Goal: Task Accomplishment & Management: Use online tool/utility

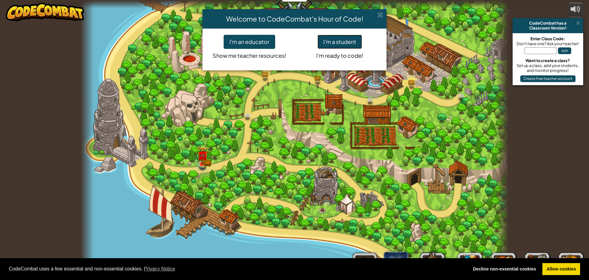
click at [340, 40] on button "I'm a student" at bounding box center [340, 42] width 45 height 14
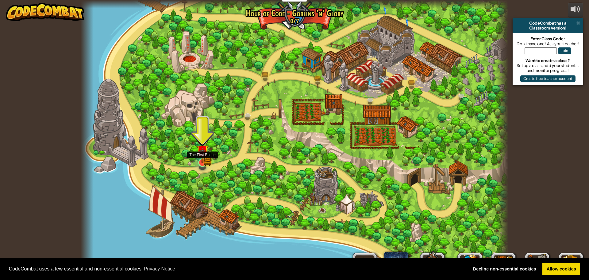
click at [201, 159] on img at bounding box center [202, 150] width 11 height 25
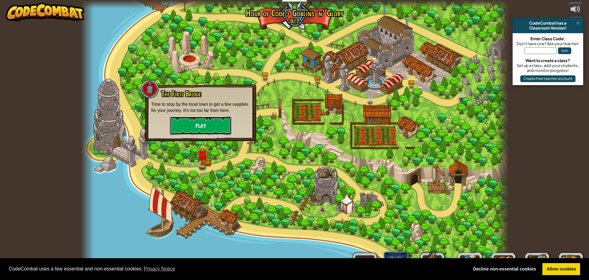
click at [201, 128] on button "Play" at bounding box center [200, 125] width 61 height 18
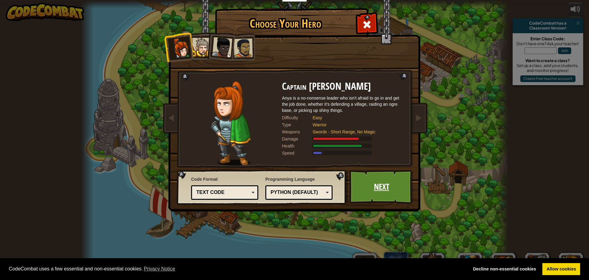
click at [374, 182] on link "Next" at bounding box center [382, 187] width 64 height 34
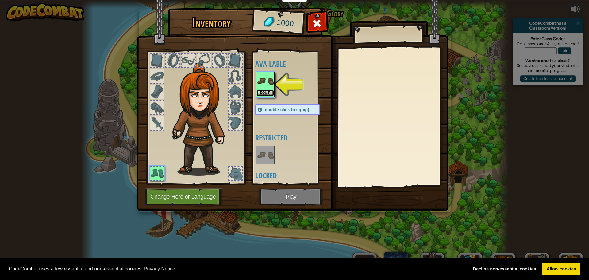
click at [266, 92] on button "Equip" at bounding box center [265, 93] width 17 height 6
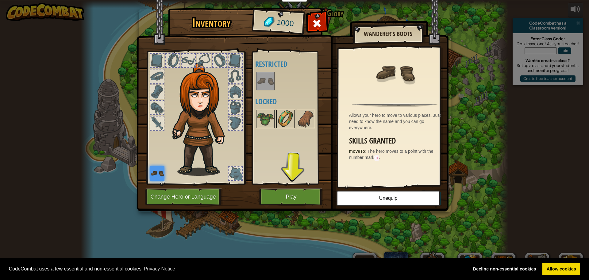
click at [289, 124] on img at bounding box center [285, 118] width 17 height 17
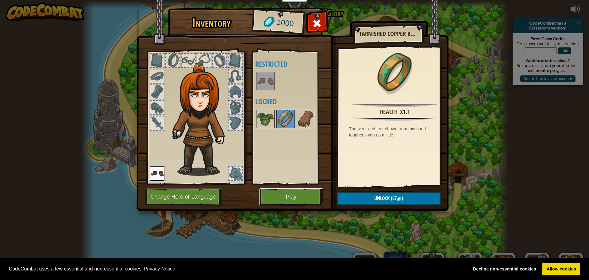
click at [287, 192] on button "Play" at bounding box center [291, 196] width 64 height 17
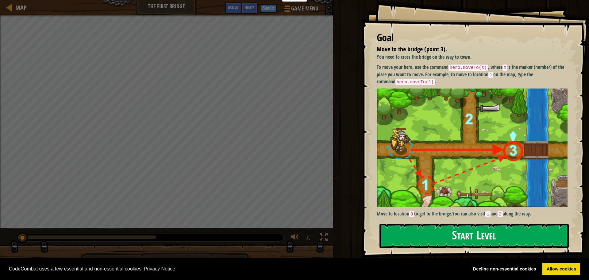
click at [406, 226] on button "Start Level" at bounding box center [474, 235] width 189 height 24
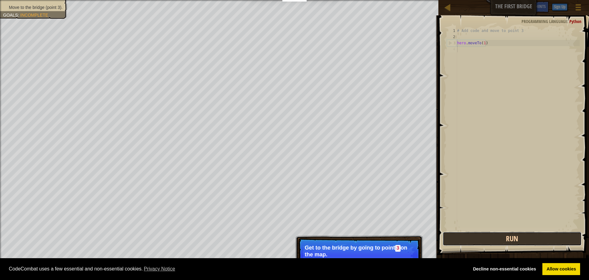
click at [457, 236] on button "Run" at bounding box center [512, 238] width 139 height 14
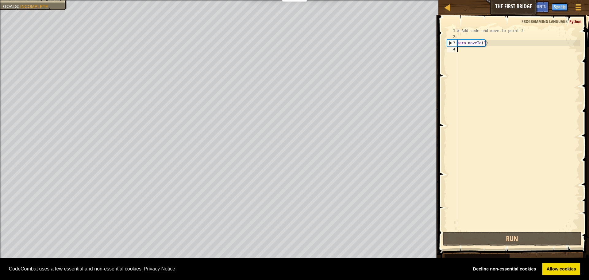
type textarea "hero.moveTo(1)"
type textarea "# Add code and move to point 3"
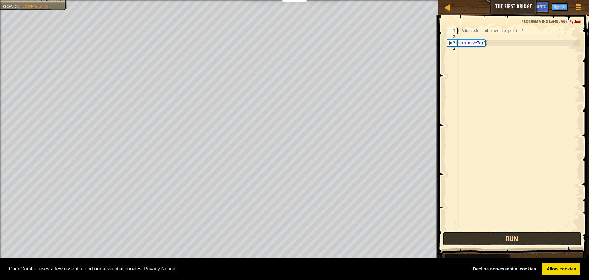
click at [480, 235] on button "Run" at bounding box center [512, 238] width 139 height 14
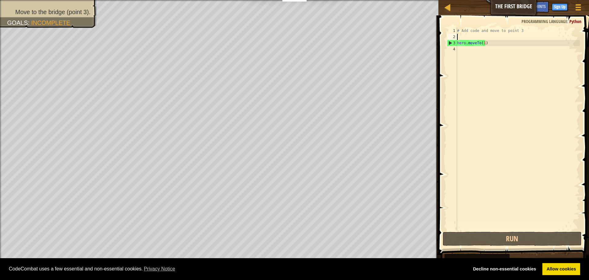
click at [460, 38] on div "# Add code and move to point 3 hero . moveTo ( 1 )" at bounding box center [518, 135] width 124 height 215
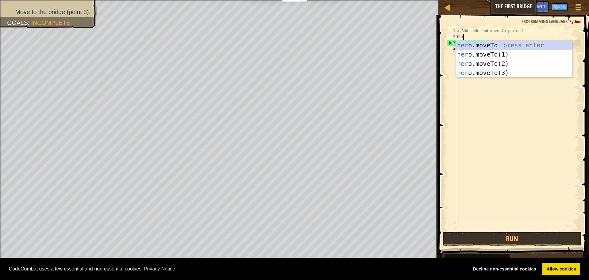
scroll to position [3, 0]
click at [479, 54] on div "hero .moveTo press enter hero .moveTo(1) press enter hero .moveTo(2) press ente…" at bounding box center [514, 68] width 116 height 55
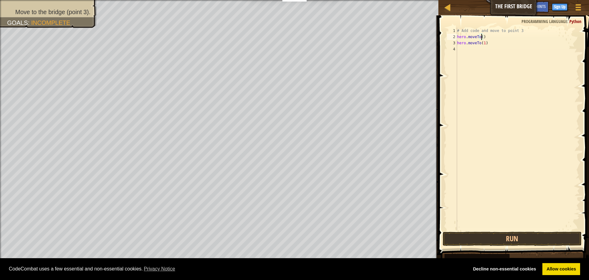
type textarea "hero.moveTo(1)"
click at [483, 42] on div "# Add code and move to point 3 hero . moveTo ( 1 ) hero . moveTo ( 1 )" at bounding box center [518, 135] width 124 height 215
type textarea "2"
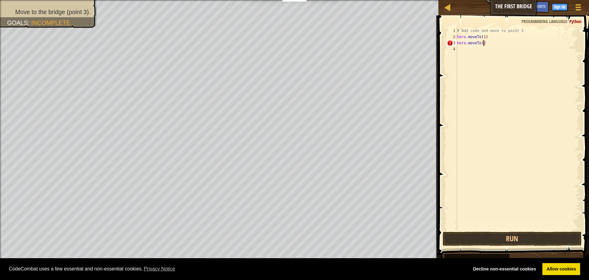
scroll to position [3, 2]
type textarea "hero.moveTo(2)"
click at [460, 49] on div "# Add code and move to point 3 hero . moveTo ( 1 ) hero . moveTo ( 2 )" at bounding box center [518, 135] width 124 height 215
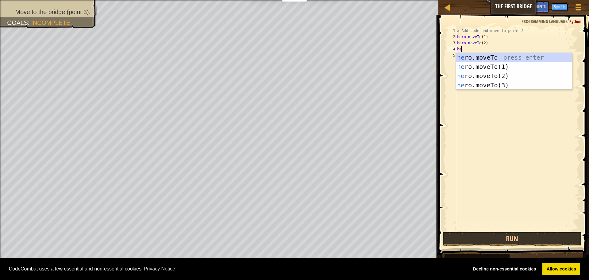
scroll to position [3, 0]
click at [514, 84] on div "her o.moveTo press enter her o.moveTo(1) press enter her o.moveTo(2) press ente…" at bounding box center [514, 80] width 116 height 55
type textarea "hero.moveTo(3)"
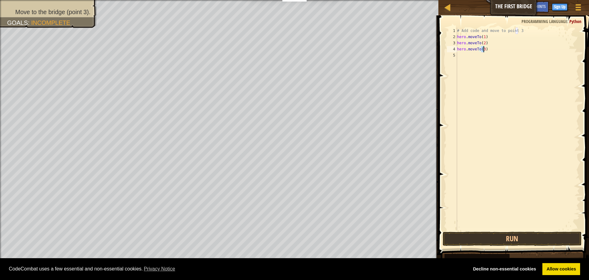
click at [502, 74] on div "# Add code and move to point 3 hero . moveTo ( 1 ) hero . moveTo ( 2 ) hero . m…" at bounding box center [518, 135] width 124 height 215
click at [487, 235] on button "Run" at bounding box center [512, 238] width 139 height 14
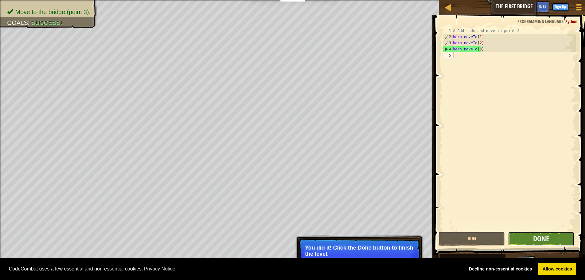
click at [524, 238] on button "Done" at bounding box center [541, 238] width 66 height 14
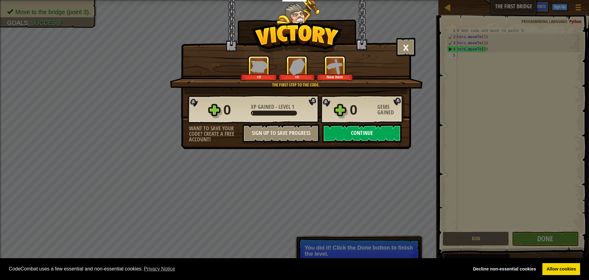
click at [364, 138] on button "Continue" at bounding box center [362, 133] width 79 height 18
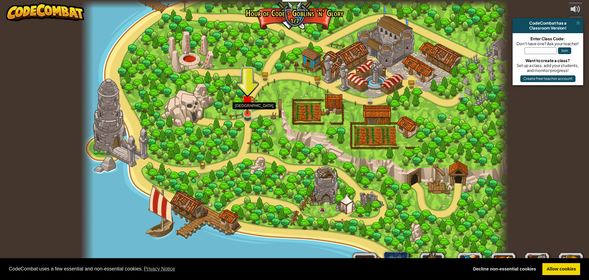
click at [249, 113] on img at bounding box center [247, 101] width 11 height 26
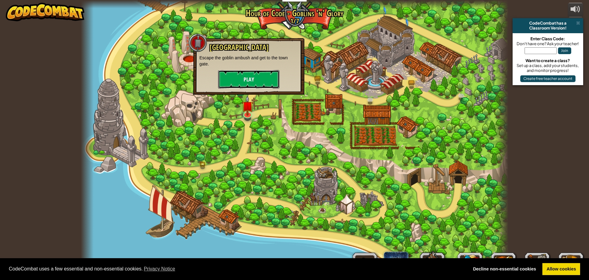
click at [246, 82] on button "Play" at bounding box center [248, 79] width 61 height 18
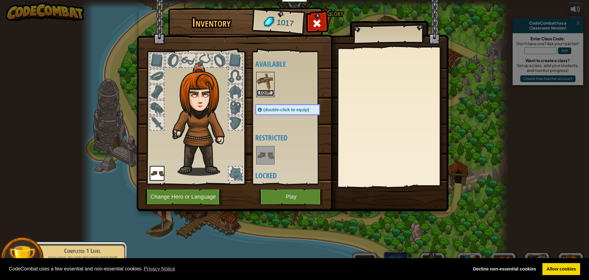
click at [263, 91] on button "Equip" at bounding box center [265, 93] width 17 height 6
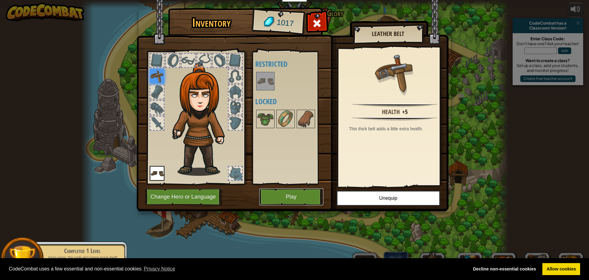
click at [274, 196] on button "Play" at bounding box center [291, 196] width 64 height 17
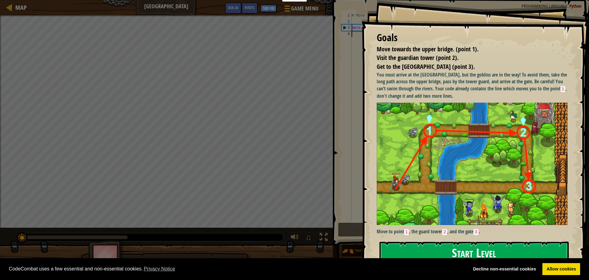
click at [426, 245] on button "Start Level" at bounding box center [474, 253] width 189 height 24
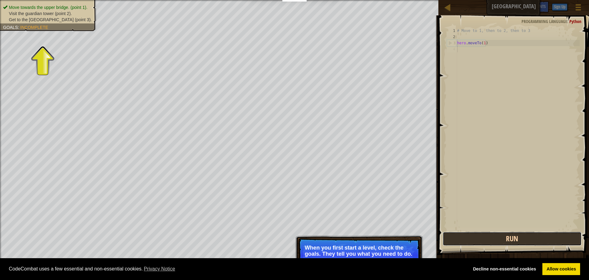
click at [455, 235] on button "Run" at bounding box center [512, 238] width 139 height 14
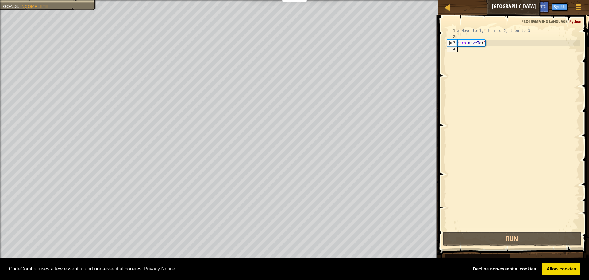
click at [463, 50] on div "# Move to 1, then to 2, then to 3 hero . moveTo ( 1 )" at bounding box center [518, 135] width 124 height 215
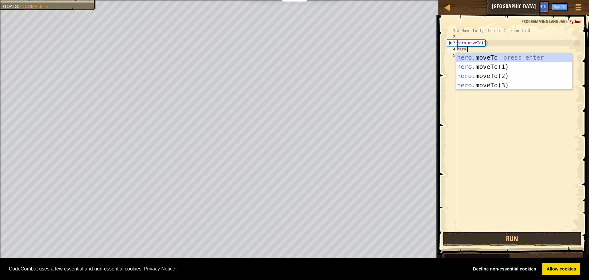
scroll to position [3, 1]
click at [476, 74] on div "hero. moveTo press enter hero. moveTo(1) press enter hero. moveTo(2) press ente…" at bounding box center [514, 80] width 116 height 55
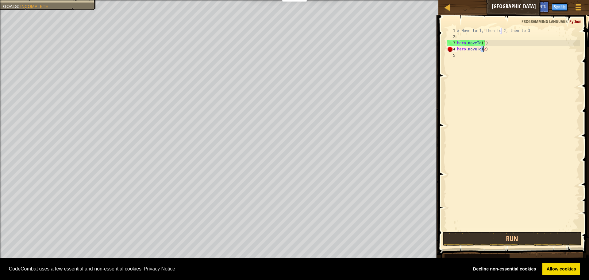
type textarea "hero.moveTo(2)"
click at [498, 53] on div "# Move to 1, then to 2, then to 3 hero . moveTo ( 1 ) hero . moveTo ( 2 )" at bounding box center [518, 135] width 124 height 215
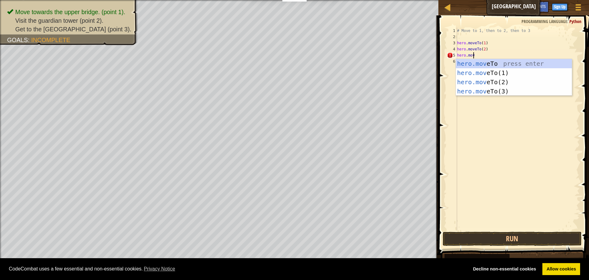
scroll to position [3, 1]
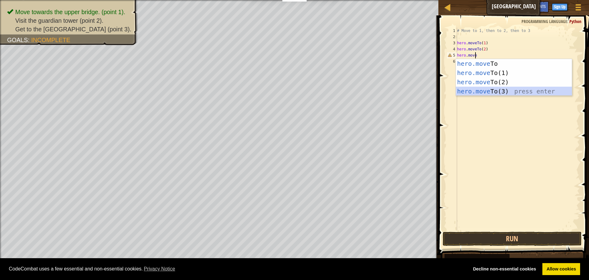
click at [480, 87] on div "hero.move To press enter hero.move To(1) press enter hero.move To(2) press ente…" at bounding box center [514, 86] width 116 height 55
type textarea "hero.moveTo(3)"
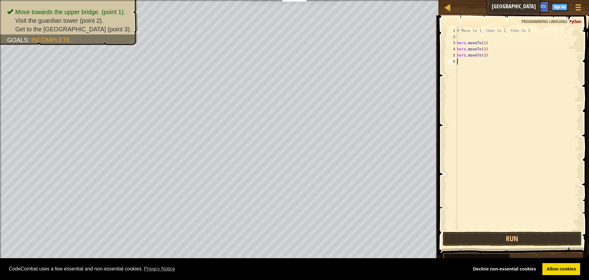
click at [484, 75] on div "# Move to 1, then to 2, then to 3 hero . moveTo ( 1 ) hero . moveTo ( 2 ) hero …" at bounding box center [518, 135] width 124 height 215
click at [550, 236] on button "Run" at bounding box center [512, 238] width 139 height 14
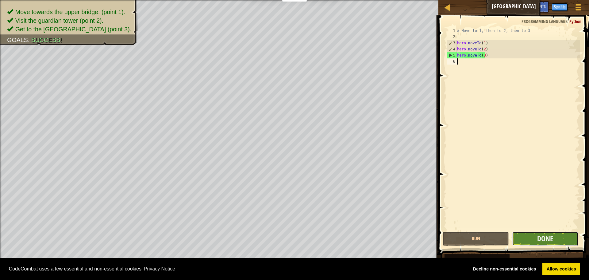
click at [523, 238] on button "Done" at bounding box center [545, 238] width 66 height 14
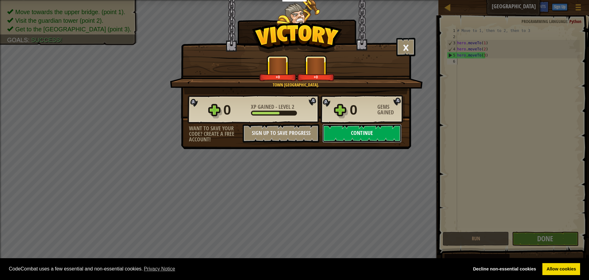
drag, startPoint x: 384, startPoint y: 128, endPoint x: 381, endPoint y: 129, distance: 3.4
click at [381, 129] on button "Continue" at bounding box center [362, 133] width 79 height 18
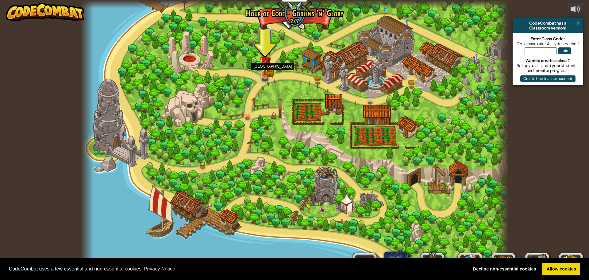
click at [270, 72] on img at bounding box center [265, 62] width 11 height 25
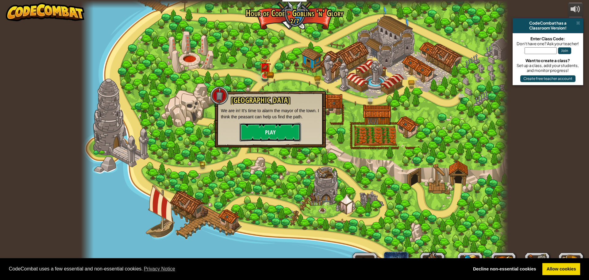
click at [271, 131] on button "Play" at bounding box center [270, 132] width 61 height 18
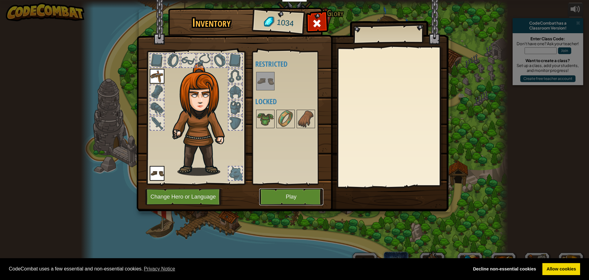
click at [274, 196] on button "Play" at bounding box center [291, 196] width 64 height 17
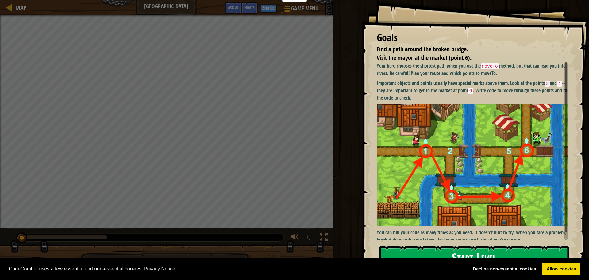
click at [442, 253] on button "Start Level" at bounding box center [474, 258] width 189 height 24
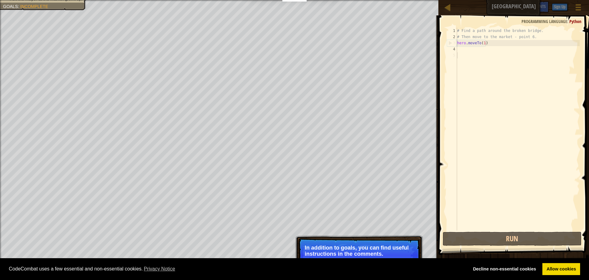
click at [457, 49] on div "# Find a path around the broken bridge. # Then move to the market - point 6. he…" at bounding box center [518, 135] width 124 height 215
click at [458, 49] on div "# Find a path around the broken bridge. # Then move to the market - point 6. he…" at bounding box center [518, 135] width 124 height 215
click at [489, 47] on div "# Find a path around the broken bridge. # Then move to the market - point 6. he…" at bounding box center [518, 135] width 124 height 215
click at [488, 45] on div "# Find a path around the broken bridge. # Then move to the market - point 6. he…" at bounding box center [518, 135] width 124 height 215
type textarea "hero.moveTo(1)"
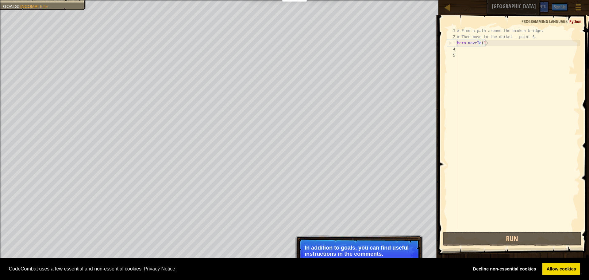
click at [466, 49] on div "# Find a path around the broken bridge. # Then move to the market - point 6. he…" at bounding box center [518, 135] width 124 height 215
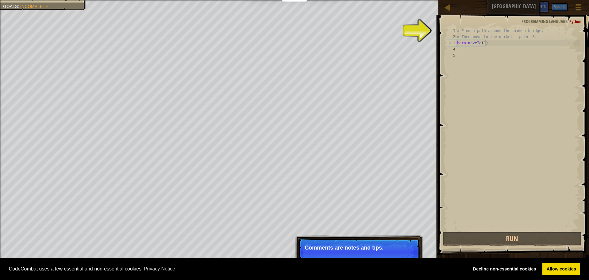
click at [497, 45] on div "# Find a path around the broken bridge. # Then move to the market - point 6. he…" at bounding box center [518, 135] width 124 height 215
type textarea "hero.moveTo(1)"
click at [492, 45] on div "# Find a path around the broken bridge. # Then move to the market - point 6. he…" at bounding box center [518, 135] width 124 height 215
click at [491, 44] on div "# Find a path around the broken bridge. # Then move to the market - point 6. he…" at bounding box center [518, 135] width 124 height 215
click at [461, 52] on div "# Find a path around the broken bridge. # Then move to the market - point 6. he…" at bounding box center [518, 135] width 124 height 215
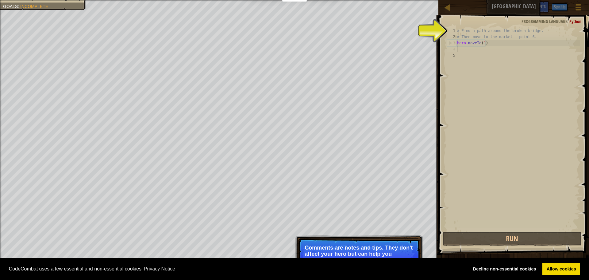
click at [459, 52] on div "# Find a path around the broken bridge. # Then move to the market - point 6. he…" at bounding box center [518, 135] width 124 height 215
click at [399, 252] on p "The important objects and points usually have special marks above them." at bounding box center [359, 250] width 109 height 12
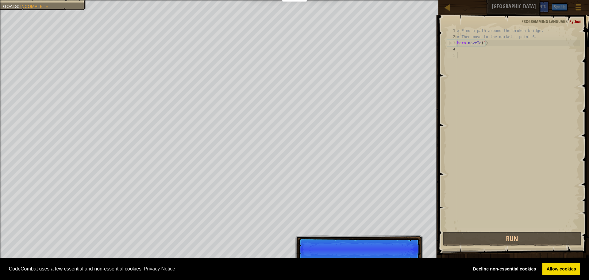
scroll to position [3, 0]
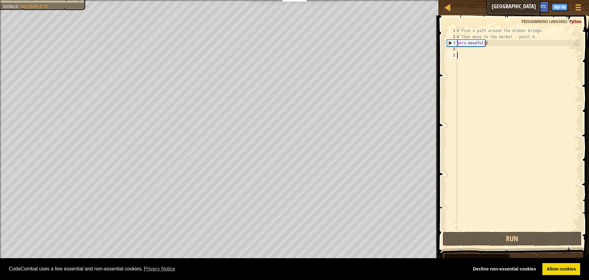
click at [463, 52] on div "# Find a path around the broken bridge. # Then move to the market - point 6. he…" at bounding box center [518, 135] width 124 height 215
click at [460, 50] on div "# Find a path around the broken bridge. # Then move to the market - point 6. he…" at bounding box center [518, 135] width 124 height 215
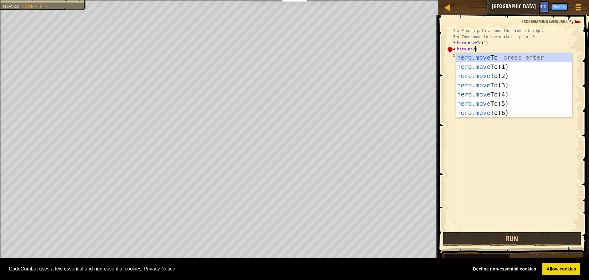
scroll to position [3, 1]
click at [507, 71] on div "hero.move To press enter hero.move To(1) press enter hero.move To(2) press ente…" at bounding box center [514, 94] width 116 height 83
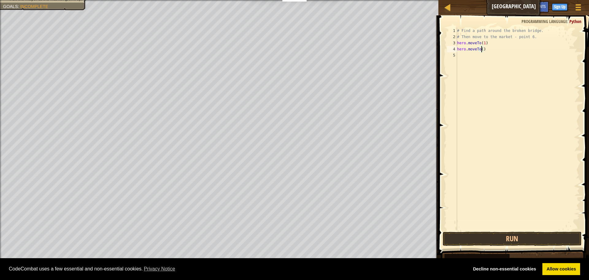
type textarea "hero.moveTo(2)"
click at [495, 54] on div "# Find a path around the broken bridge. # Then move to the market - point 6. he…" at bounding box center [518, 135] width 124 height 215
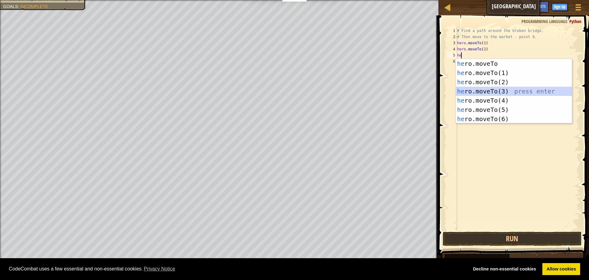
click at [495, 91] on div "he ro.moveTo press enter he ro.moveTo(1) press enter he ro.moveTo(2) press ente…" at bounding box center [514, 100] width 116 height 83
type textarea "hero.moveTo(3)"
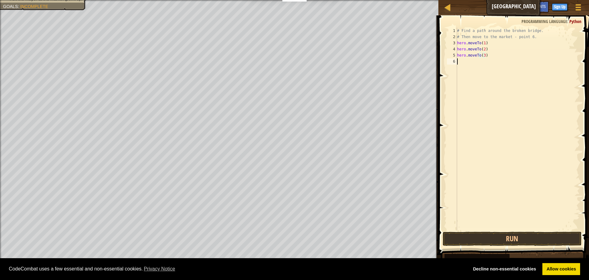
click at [468, 68] on div "# Find a path around the broken bridge. # Then move to the market - point 6. he…" at bounding box center [518, 135] width 124 height 215
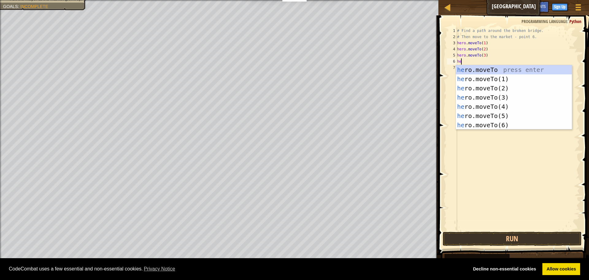
scroll to position [3, 0]
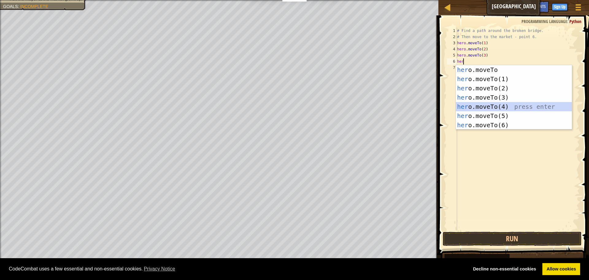
click at [517, 109] on div "her o.moveTo press enter her o.moveTo(1) press enter her o.moveTo(2) press ente…" at bounding box center [514, 106] width 116 height 83
type textarea "hero.moveTo(4)"
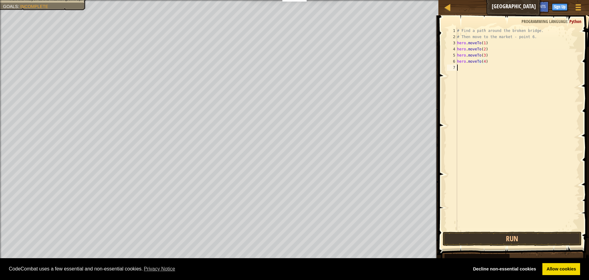
click at [490, 70] on div "# Find a path around the broken bridge. # Then move to the market - point 6. he…" at bounding box center [518, 135] width 124 height 215
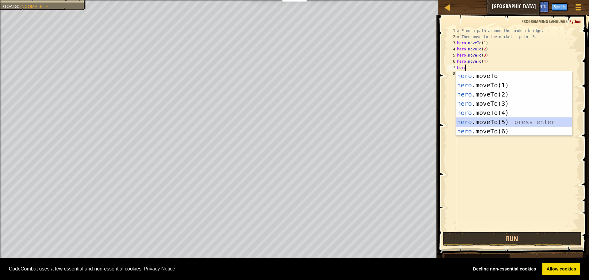
click at [517, 118] on div "hero .moveTo press enter hero .moveTo(1) press enter hero .moveTo(2) press ente…" at bounding box center [514, 112] width 116 height 83
type textarea "hero.moveTo(5)"
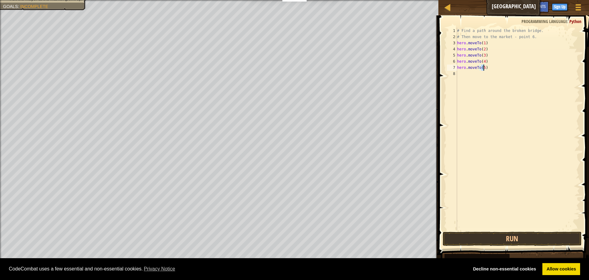
click at [502, 69] on div "# Find a path around the broken bridge. # Then move to the market - point 6. he…" at bounding box center [518, 135] width 124 height 215
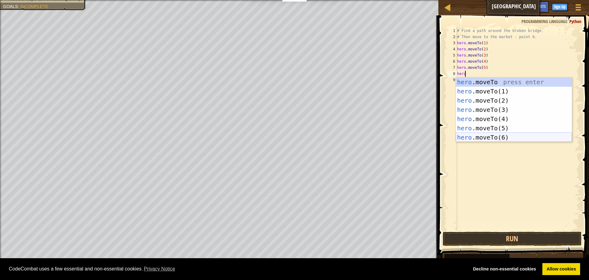
click at [515, 134] on div "hero .moveTo press enter hero .moveTo(1) press enter hero .moveTo(2) press ente…" at bounding box center [514, 118] width 116 height 83
type textarea "hero.moveTo(6)"
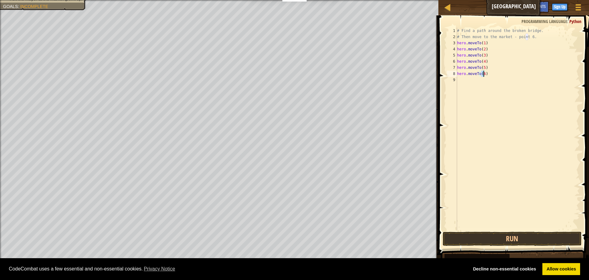
click at [501, 85] on div "# Find a path around the broken bridge. # Then move to the market - point 6. he…" at bounding box center [518, 135] width 124 height 215
click at [525, 234] on button "Run" at bounding box center [512, 238] width 139 height 14
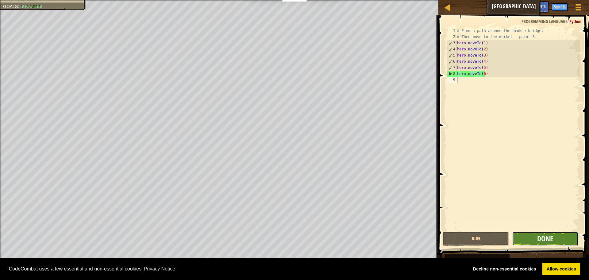
click at [530, 239] on button "Done" at bounding box center [545, 238] width 66 height 14
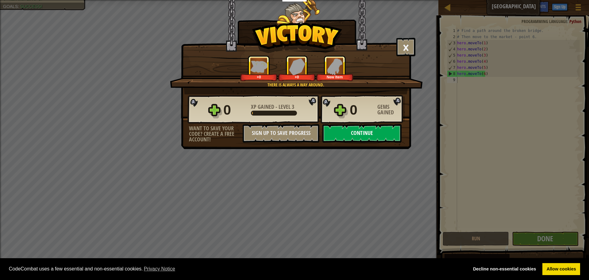
drag, startPoint x: 365, startPoint y: 130, endPoint x: 367, endPoint y: 132, distance: 3.5
click at [367, 132] on button "Continue" at bounding box center [362, 133] width 79 height 18
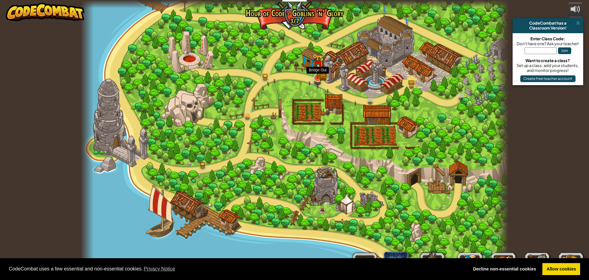
click at [316, 76] on img at bounding box center [317, 65] width 11 height 25
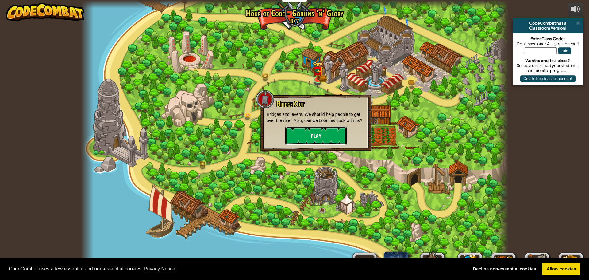
drag, startPoint x: 333, startPoint y: 130, endPoint x: 332, endPoint y: 136, distance: 6.6
click at [333, 130] on button "Play" at bounding box center [315, 135] width 61 height 18
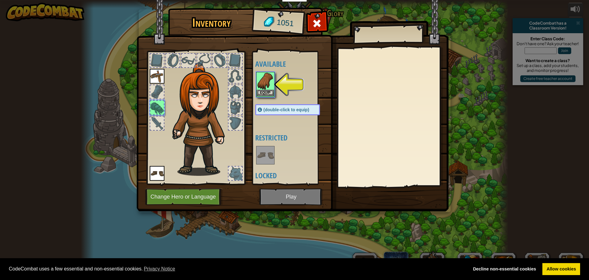
click at [267, 87] on img at bounding box center [265, 80] width 17 height 17
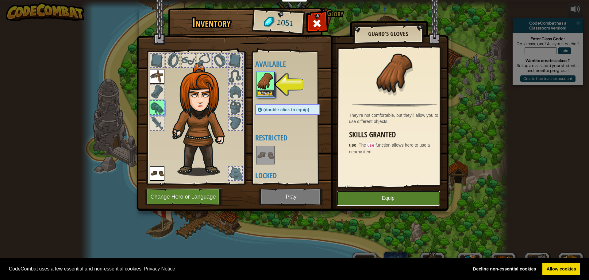
click at [379, 194] on button "Equip" at bounding box center [389, 197] width 104 height 15
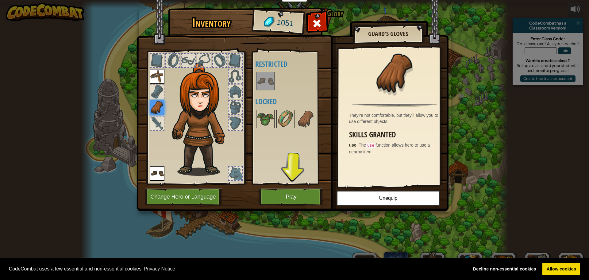
click at [276, 185] on img at bounding box center [293, 99] width 312 height 223
click at [281, 198] on button "Play" at bounding box center [291, 196] width 64 height 17
